Goal: Information Seeking & Learning: Learn about a topic

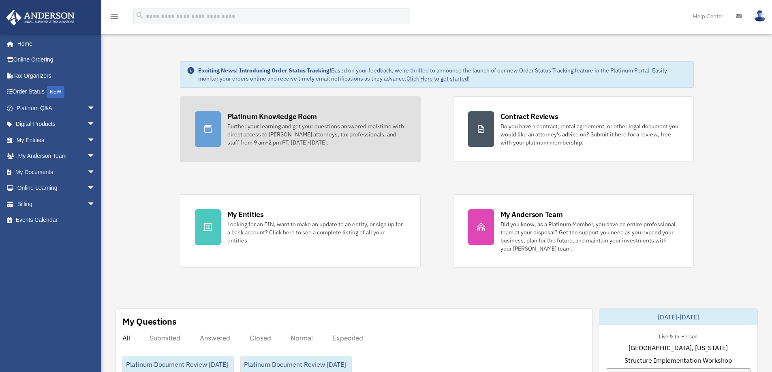
click at [197, 114] on div at bounding box center [208, 129] width 26 height 36
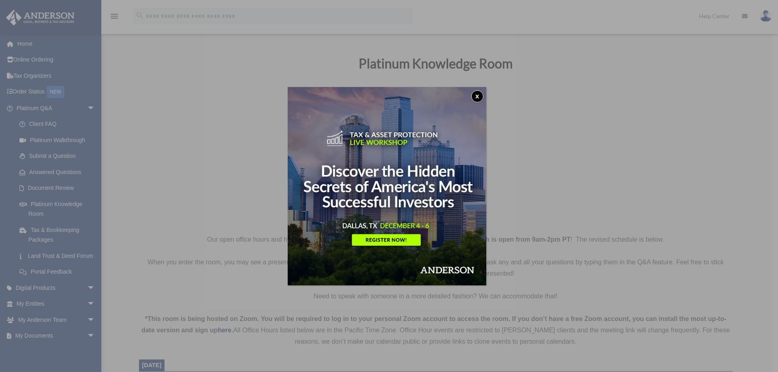
click at [481, 101] on button "x" at bounding box center [477, 96] width 12 height 12
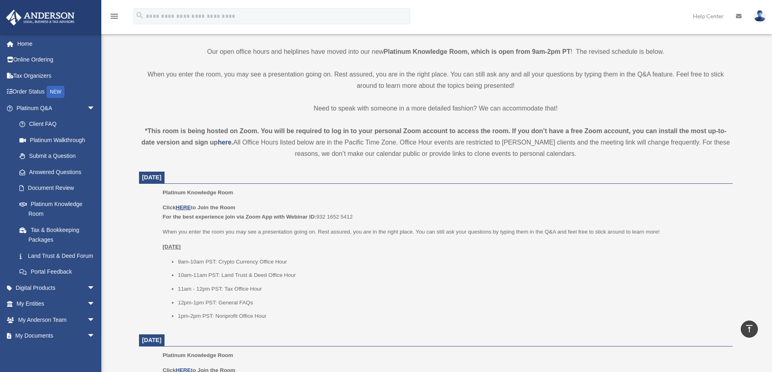
scroll to position [162, 0]
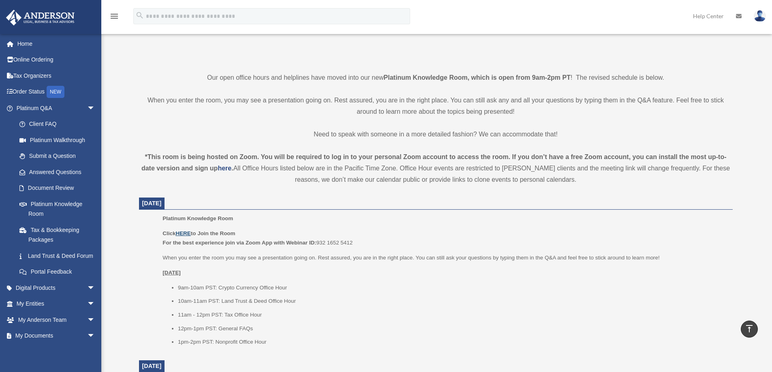
click at [186, 232] on u "HERE" at bounding box center [182, 234] width 15 height 6
